Goal: Transaction & Acquisition: Download file/media

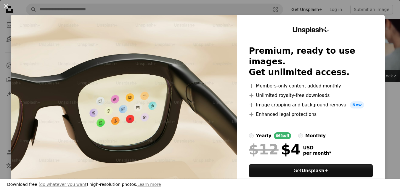
scroll to position [238, 0]
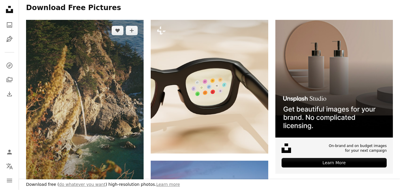
click at [99, 109] on img at bounding box center [85, 108] width 118 height 176
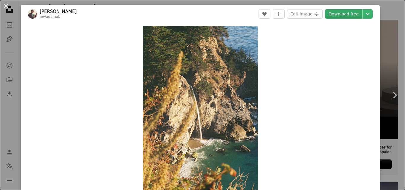
click at [345, 14] on link "Download free" at bounding box center [343, 13] width 37 height 9
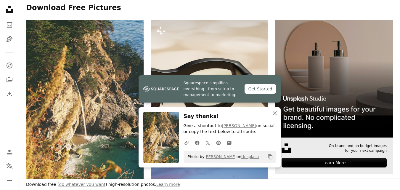
click at [350, 82] on img at bounding box center [335, 79] width 118 height 118
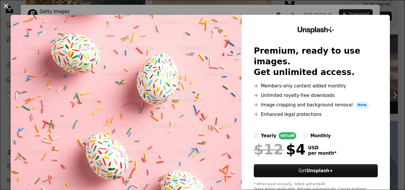
click at [4, 7] on button "An X shape" at bounding box center [5, 5] width 7 height 7
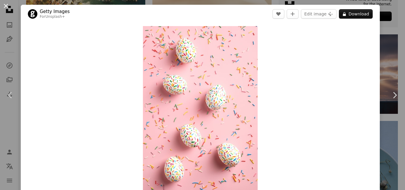
click at [5, 5] on button "An X shape" at bounding box center [5, 5] width 7 height 7
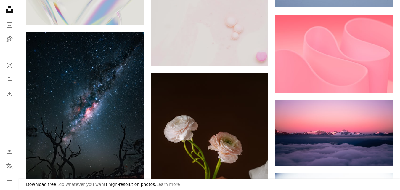
scroll to position [693, 0]
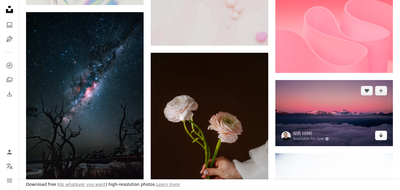
click at [382, 134] on icon "Arrow pointing down" at bounding box center [381, 135] width 5 height 7
